Goal: Transaction & Acquisition: Purchase product/service

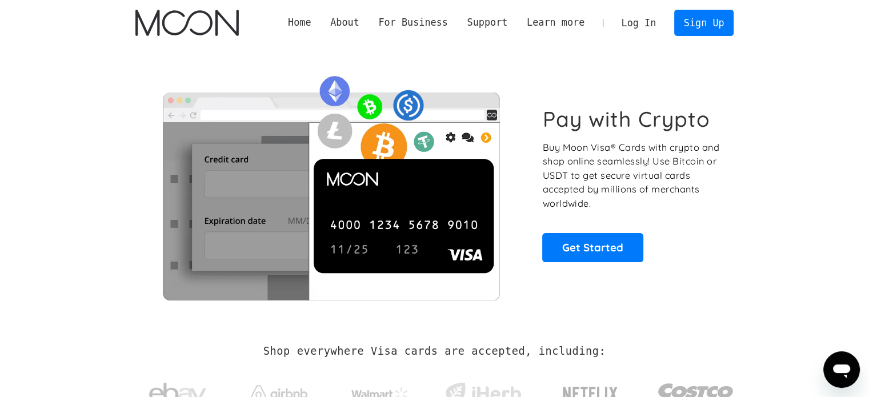
click at [638, 20] on link "Log In" at bounding box center [639, 22] width 54 height 25
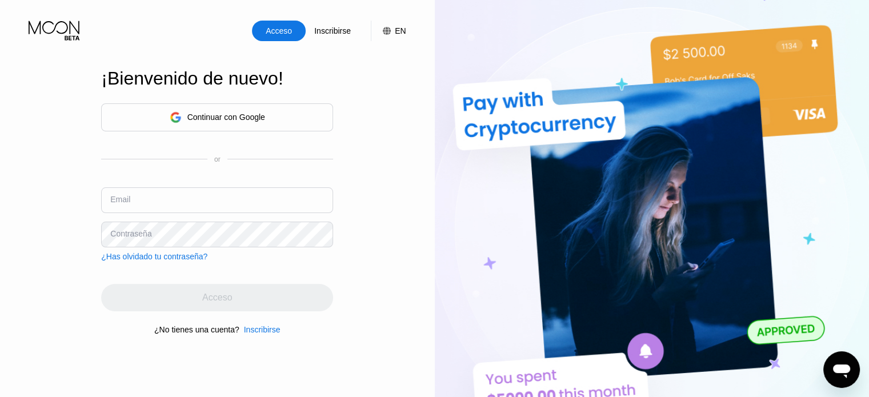
click at [217, 116] on div "Continuar con Google" at bounding box center [226, 117] width 78 height 9
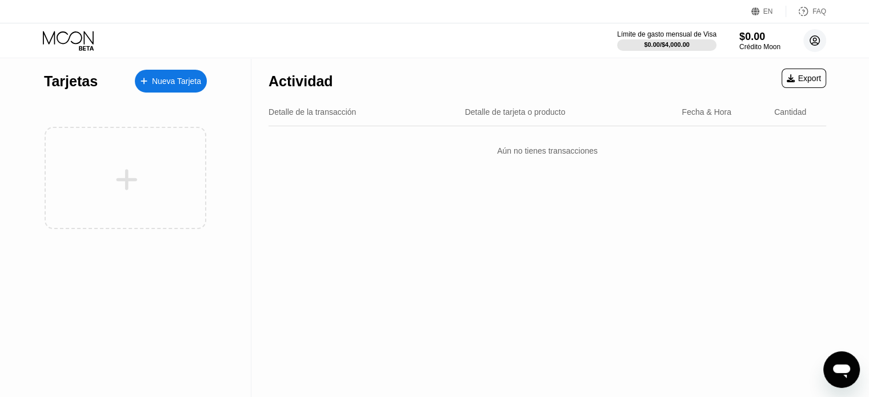
click at [817, 39] on circle at bounding box center [814, 40] width 23 height 23
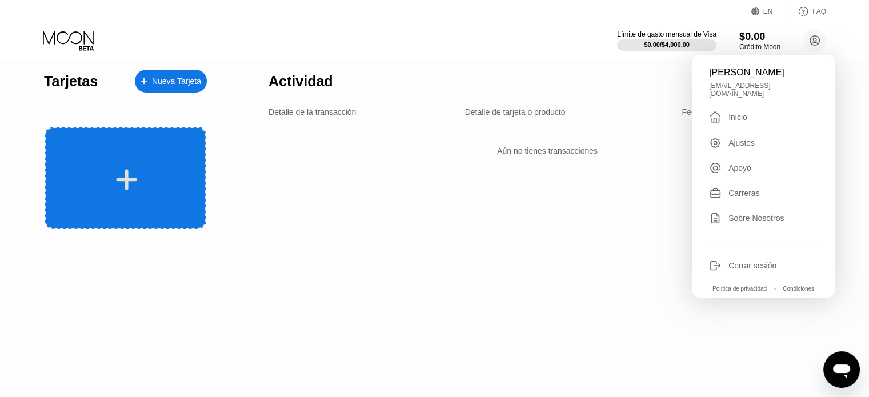
click at [139, 163] on div at bounding box center [126, 178] width 162 height 102
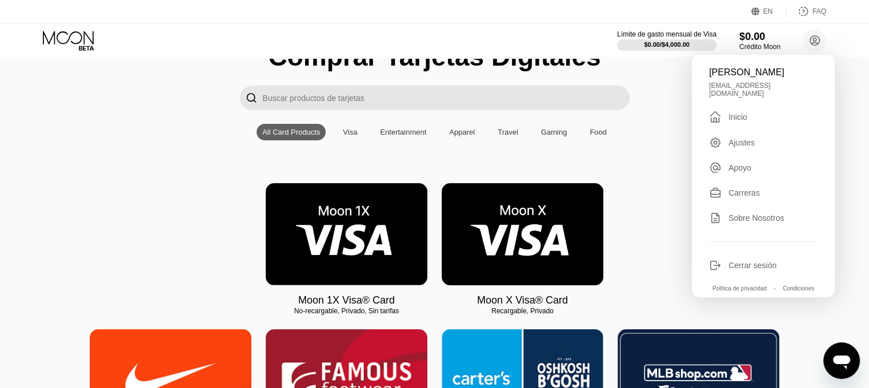
scroll to position [114, 0]
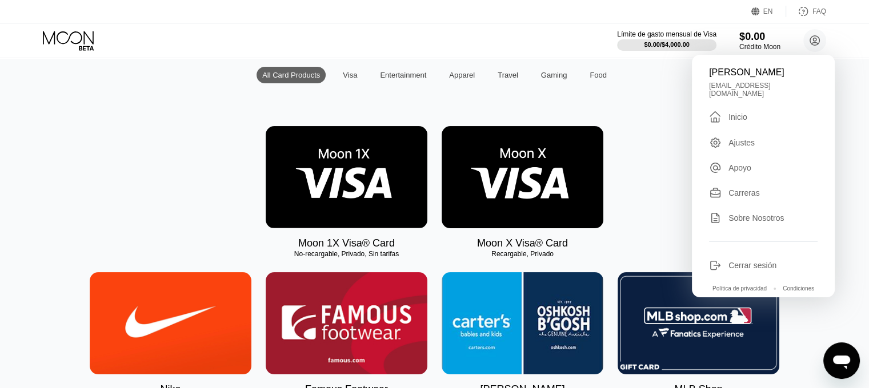
click at [331, 186] on img at bounding box center [347, 177] width 162 height 102
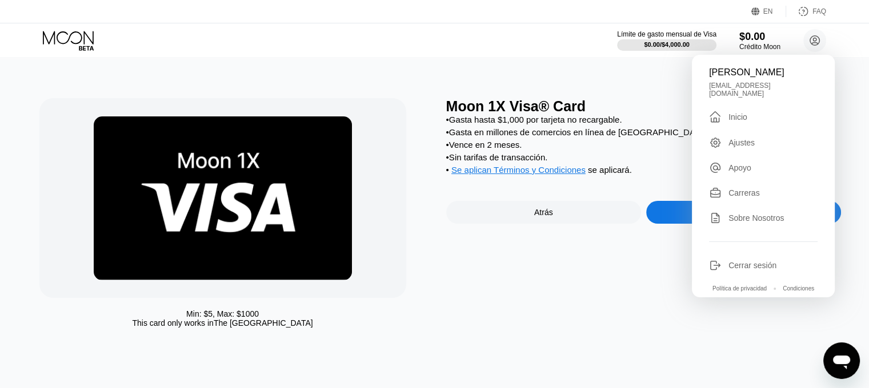
click at [550, 290] on div "Moon 1X Visa® Card • Gasta hasta $1,000 por tarjeta no recargable. • Gasta en m…" at bounding box center [643, 215] width 395 height 235
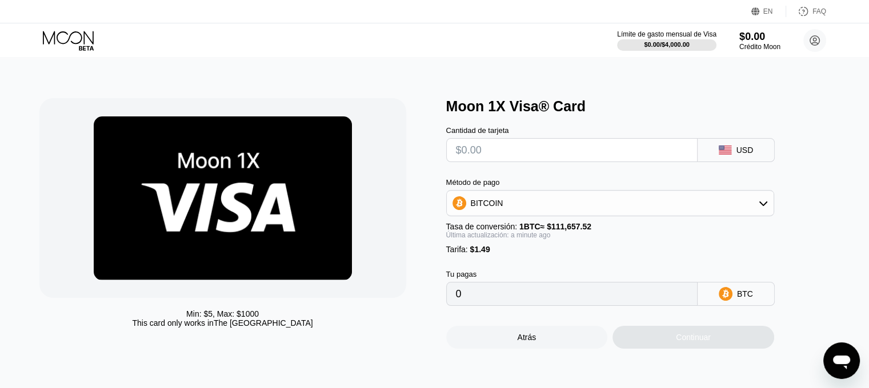
click at [581, 208] on div "BITCOIN" at bounding box center [610, 203] width 327 height 23
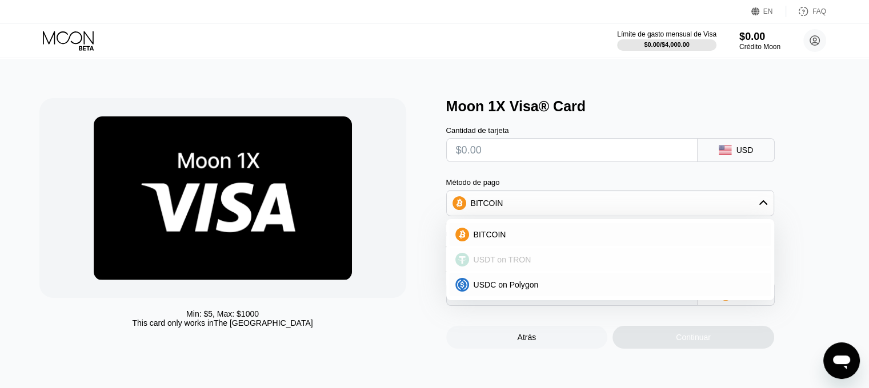
click at [536, 258] on div "USDT on TRON" at bounding box center [609, 259] width 321 height 23
type input "0.00"
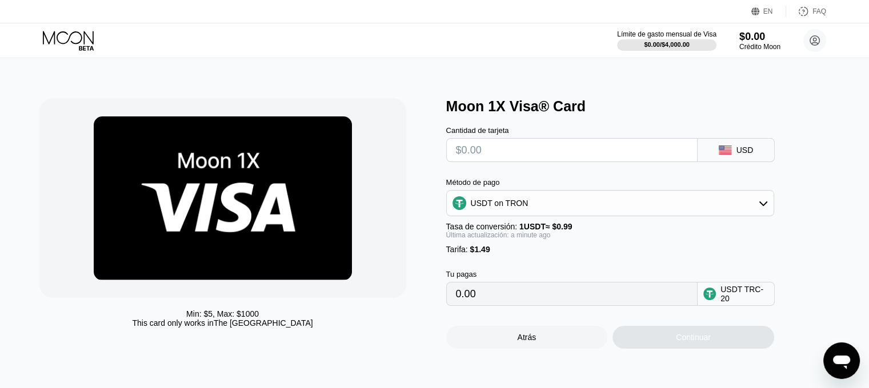
click at [526, 153] on input "text" at bounding box center [572, 150] width 232 height 23
click at [738, 152] on div "USD" at bounding box center [744, 150] width 17 height 9
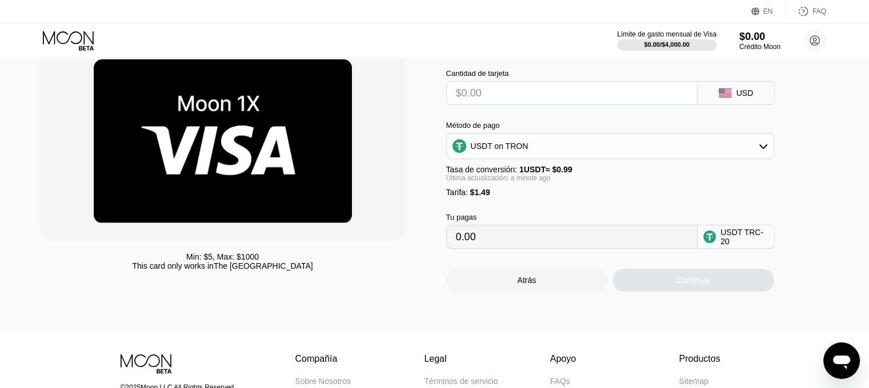
click at [553, 248] on input "0.00" at bounding box center [572, 237] width 232 height 23
click at [498, 95] on input "text" at bounding box center [572, 93] width 232 height 23
type input "$1"
type input "2.52"
type input "$10"
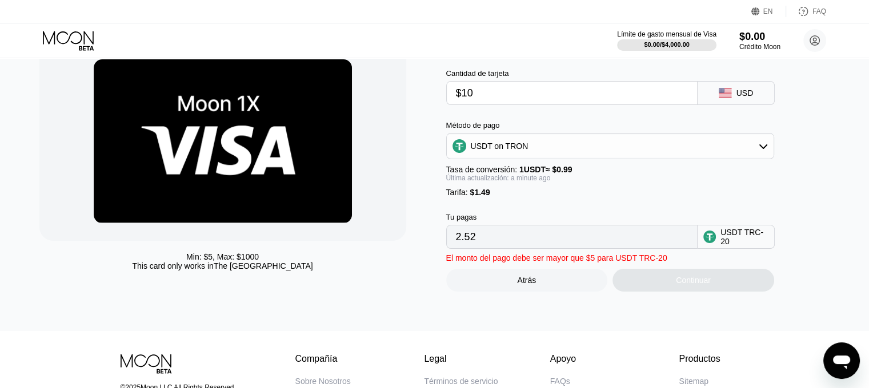
type input "11.61"
type input "$100"
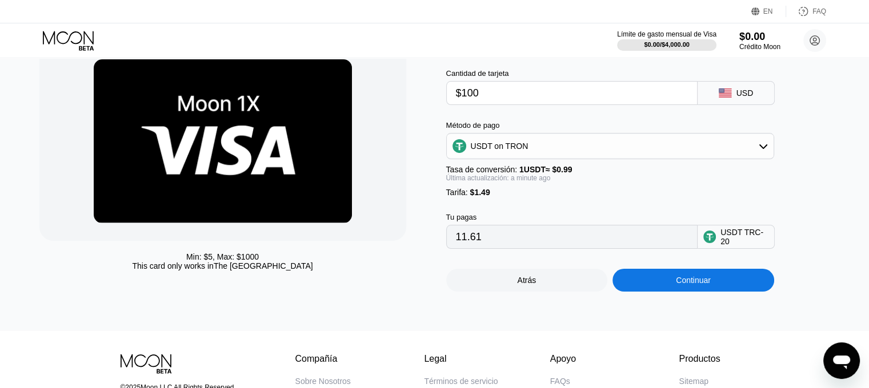
type input "102.52"
type input "$100"
click at [704, 285] on div "Continuar" at bounding box center [693, 280] width 35 height 9
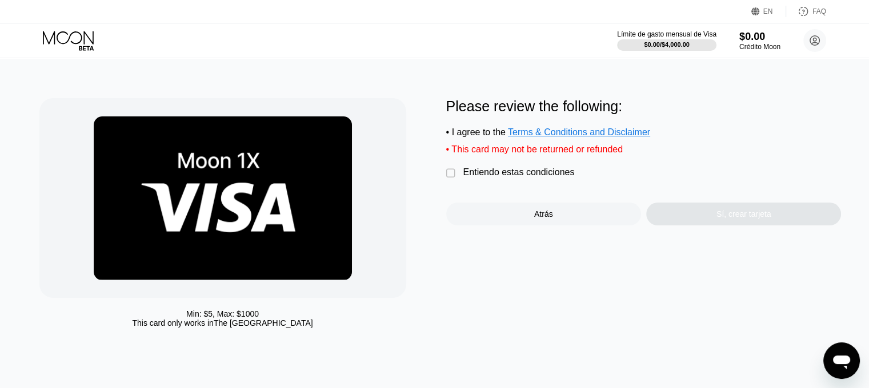
click at [439, 177] on div "Min: $ 5 , [PERSON_NAME]: $ 1000 This card only works in [GEOGRAPHIC_DATA] Plea…" at bounding box center [434, 215] width 790 height 235
click at [456, 179] on div "" at bounding box center [451, 173] width 11 height 11
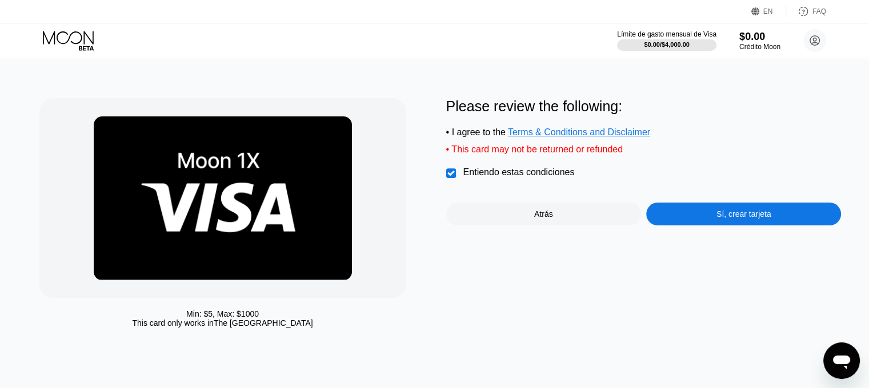
click at [747, 219] on div "Sí, crear tarjeta" at bounding box center [743, 214] width 55 height 9
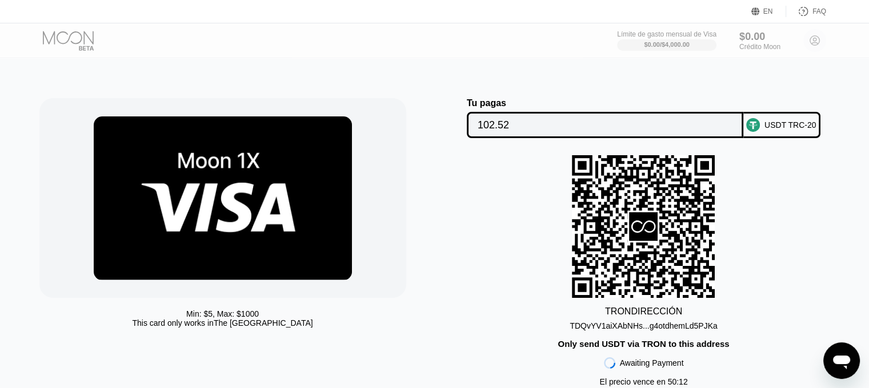
click at [63, 37] on div at bounding box center [78, 41] width 70 height 20
click at [79, 42] on div at bounding box center [78, 41] width 70 height 20
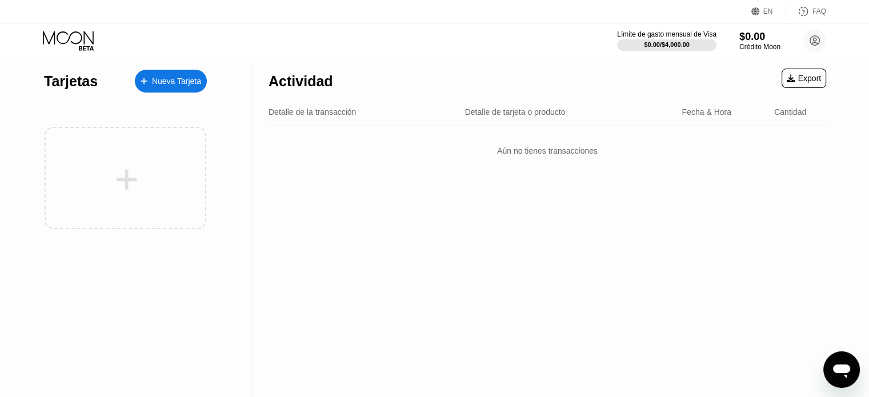
click at [78, 41] on icon at bounding box center [69, 41] width 53 height 20
click at [78, 34] on icon at bounding box center [69, 41] width 53 height 20
